Goal: Task Accomplishment & Management: Manage account settings

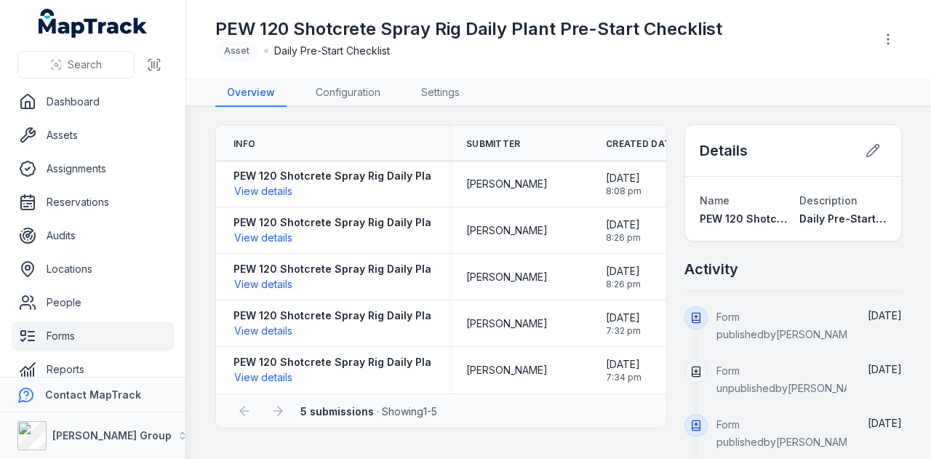
scroll to position [17, 0]
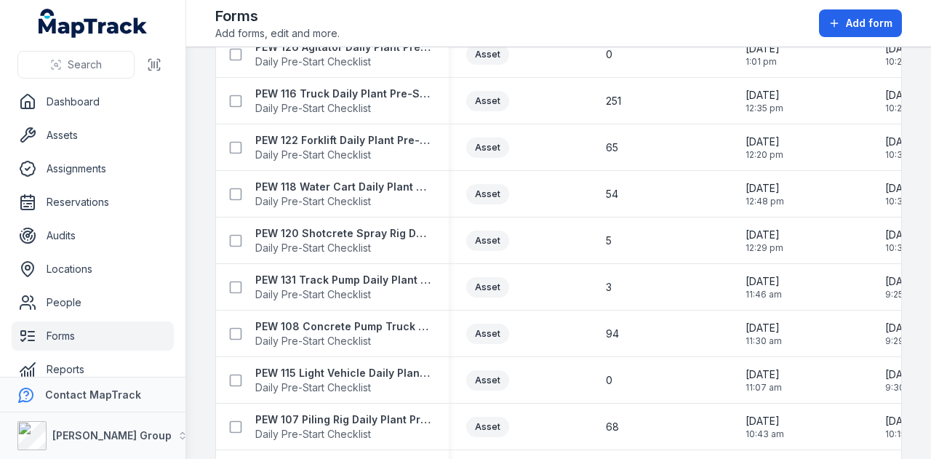
scroll to position [509, 0]
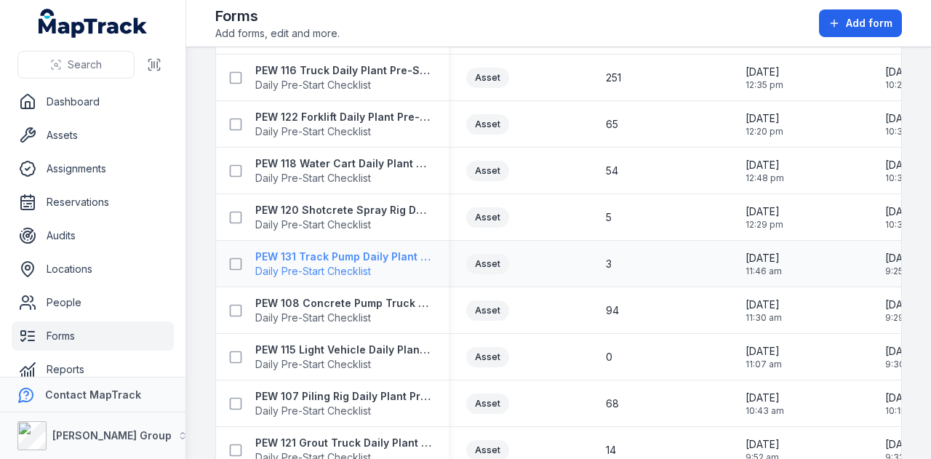
click at [406, 258] on strong "PEW 131 Track Pump Daily Plant Pre-Start" at bounding box center [343, 257] width 176 height 15
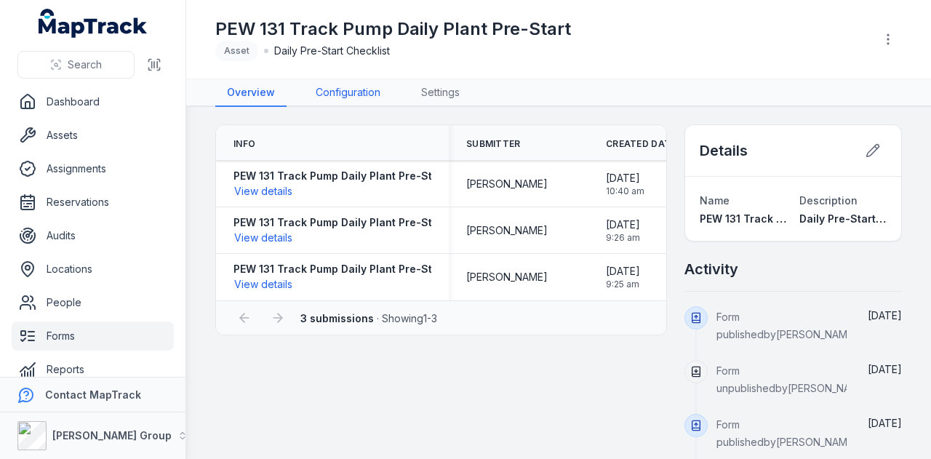
click at [364, 85] on link "Configuration" at bounding box center [348, 93] width 88 height 28
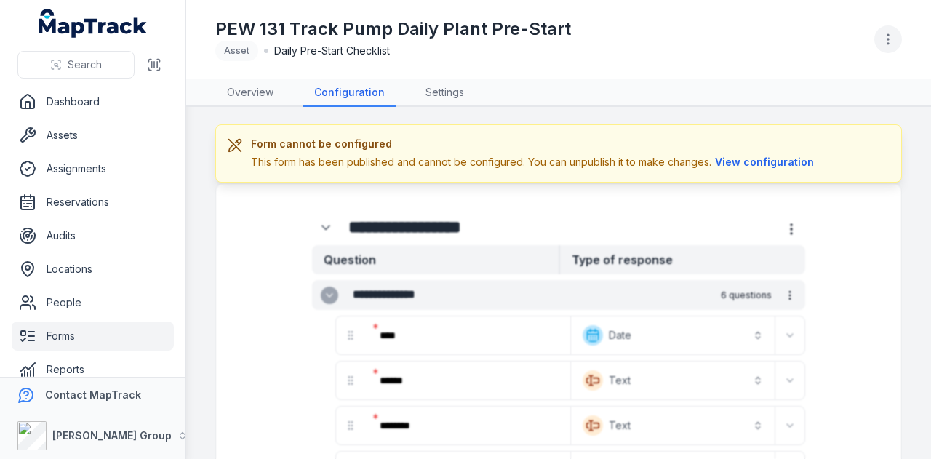
click at [893, 35] on icon "button" at bounding box center [888, 39] width 15 height 15
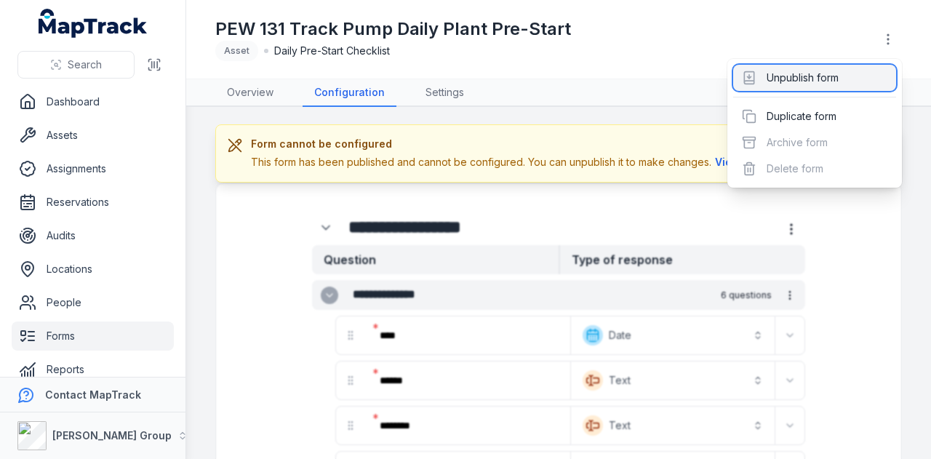
click at [869, 73] on div "Unpublish form" at bounding box center [814, 78] width 163 height 26
